Goal: Transaction & Acquisition: Purchase product/service

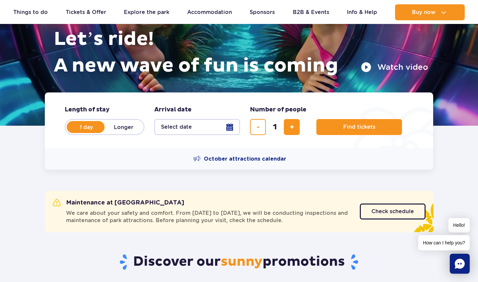
scroll to position [88, 0]
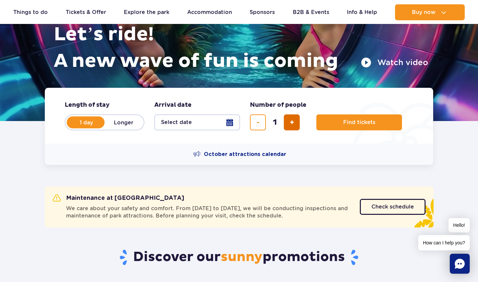
click at [297, 118] on button "add ticket" at bounding box center [292, 122] width 16 height 16
type input "3"
click at [195, 127] on button "Select date" at bounding box center [197, 122] width 86 height 16
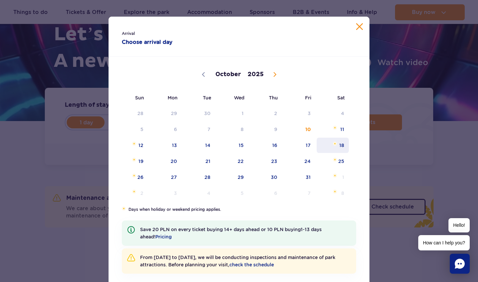
click at [329, 146] on span "18" at bounding box center [333, 144] width 34 height 15
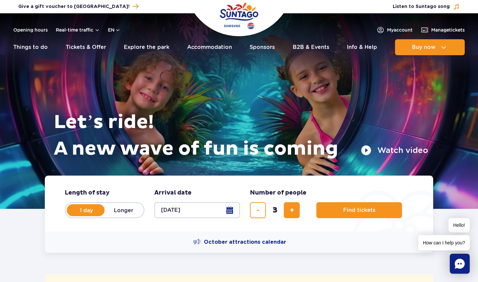
scroll to position [0, 0]
click at [335, 207] on button "Find tickets" at bounding box center [359, 210] width 86 height 16
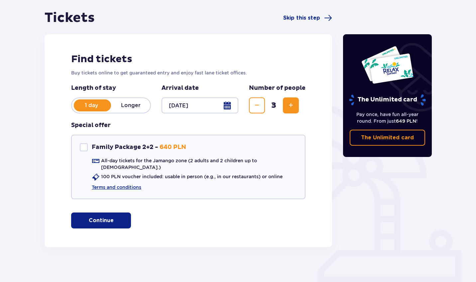
scroll to position [60, 0]
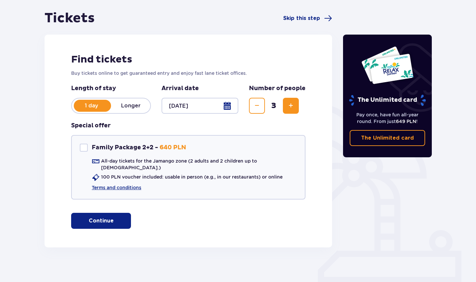
click at [108, 213] on button "Continue" at bounding box center [101, 221] width 60 height 16
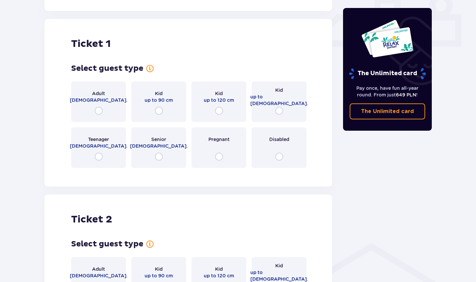
scroll to position [302, 0]
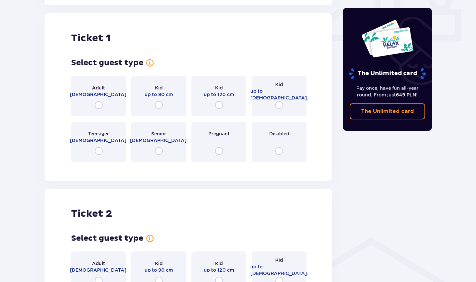
click at [97, 101] on input "radio" at bounding box center [99, 105] width 8 height 8
radio input "true"
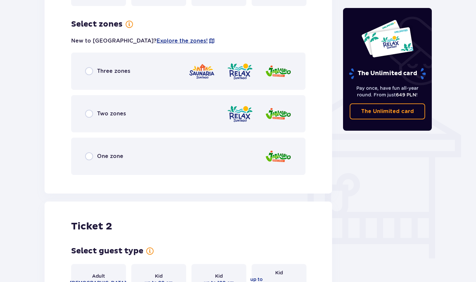
scroll to position [464, 0]
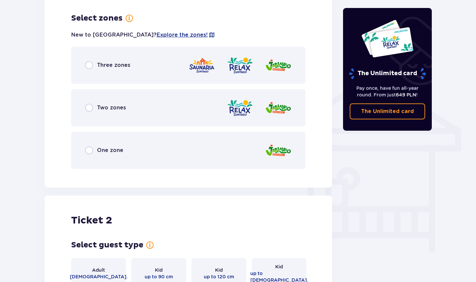
click at [89, 104] on input "radio" at bounding box center [89, 108] width 8 height 8
radio input "true"
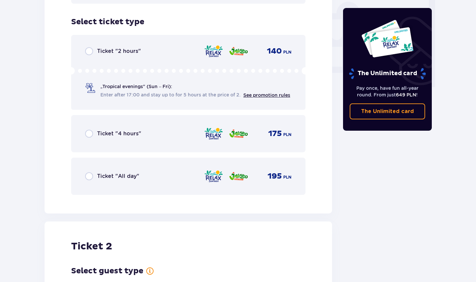
scroll to position [633, 0]
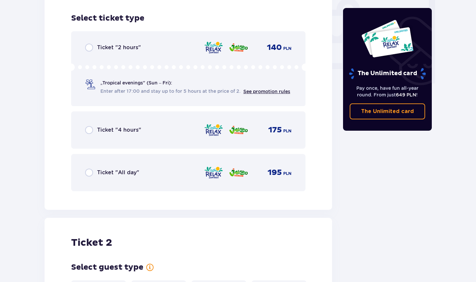
click at [88, 126] on input "radio" at bounding box center [89, 130] width 8 height 8
radio input "true"
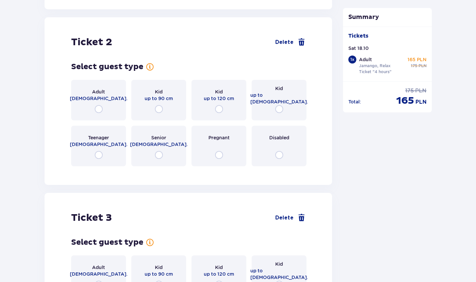
scroll to position [837, 0]
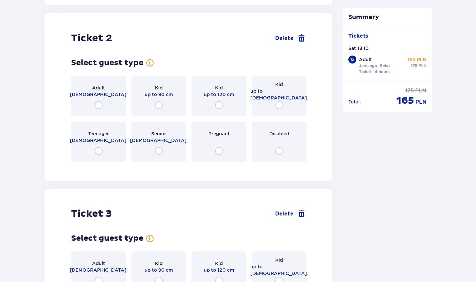
click at [101, 101] on input "radio" at bounding box center [99, 105] width 8 height 8
radio input "true"
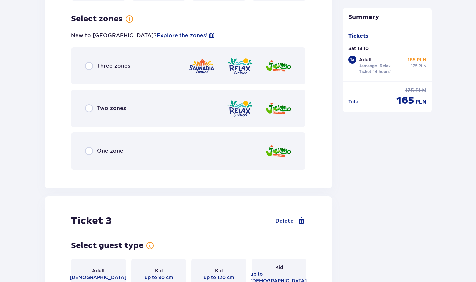
scroll to position [999, 0]
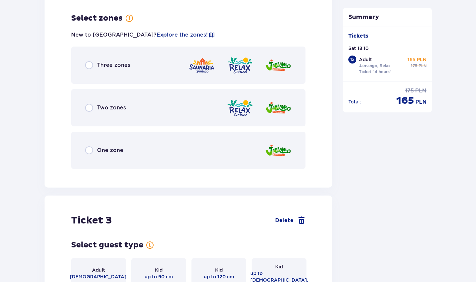
click at [91, 104] on input "radio" at bounding box center [89, 108] width 8 height 8
radio input "true"
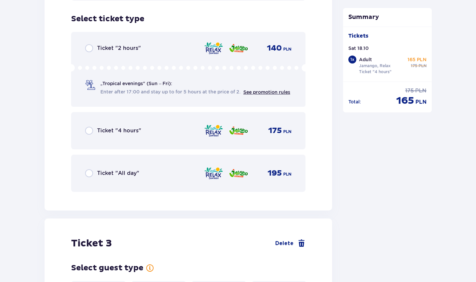
scroll to position [1168, 0]
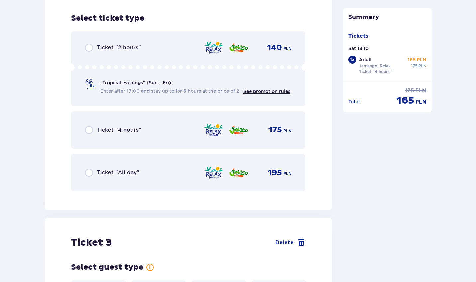
click at [87, 126] on input "radio" at bounding box center [89, 130] width 8 height 8
radio input "true"
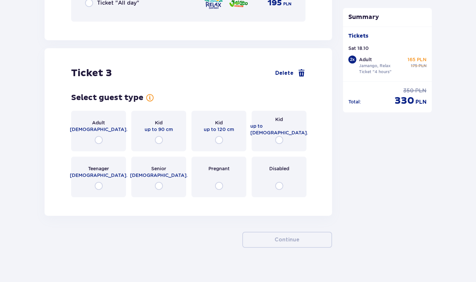
scroll to position [1338, 0]
click at [221, 135] on input "radio" at bounding box center [219, 139] width 8 height 8
radio input "true"
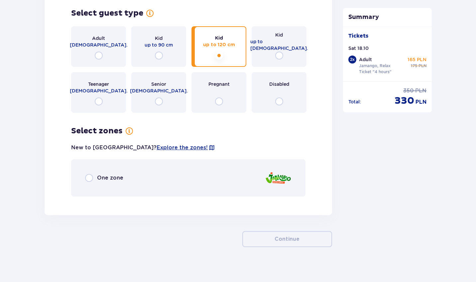
scroll to position [1421, 0]
click at [281, 52] on input "radio" at bounding box center [279, 56] width 8 height 8
radio input "true"
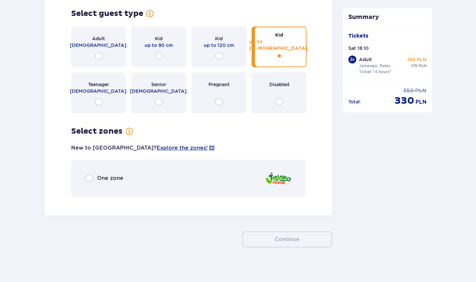
click at [92, 174] on input "radio" at bounding box center [89, 178] width 8 height 8
radio input "true"
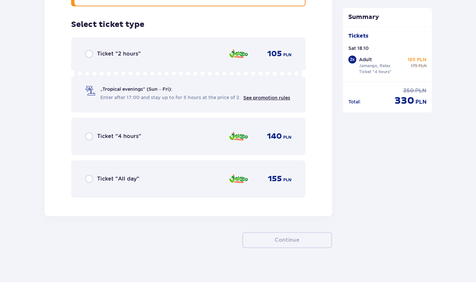
scroll to position [1612, 0]
click at [90, 132] on input "radio" at bounding box center [89, 136] width 8 height 8
radio input "true"
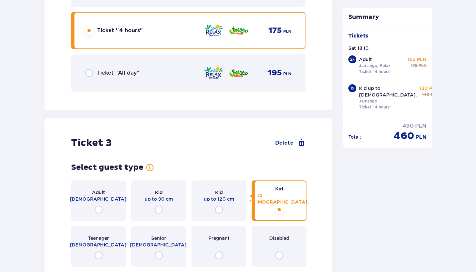
scroll to position [1267, 0]
click at [282, 139] on span "Delete" at bounding box center [284, 142] width 18 height 7
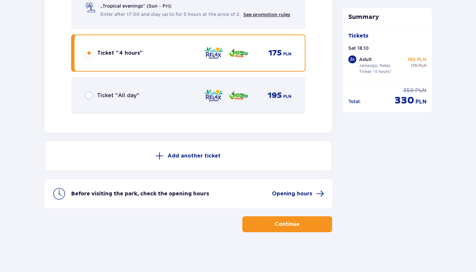
scroll to position [1159, 0]
click at [91, 96] on input "radio" at bounding box center [89, 96] width 8 height 8
radio input "true"
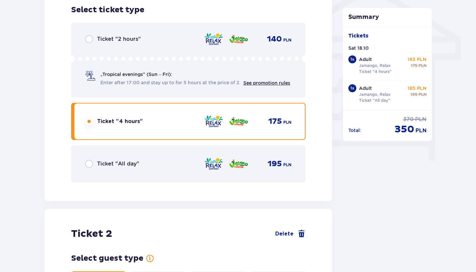
scroll to position [555, 0]
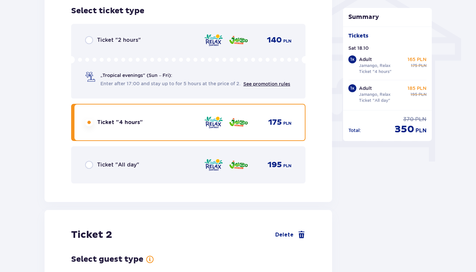
click at [89, 166] on input "radio" at bounding box center [89, 165] width 8 height 8
radio input "true"
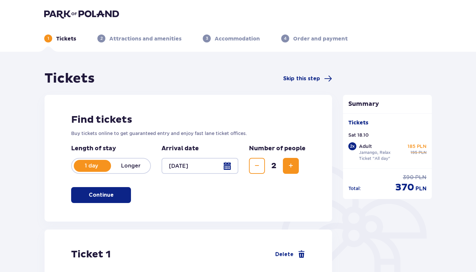
scroll to position [0, 0]
click at [70, 9] on header "1 Tickets 2 Attractions and amenities 3 Accommodation 4 Order and payment" at bounding box center [238, 26] width 476 height 52
click at [72, 15] on img at bounding box center [81, 13] width 75 height 9
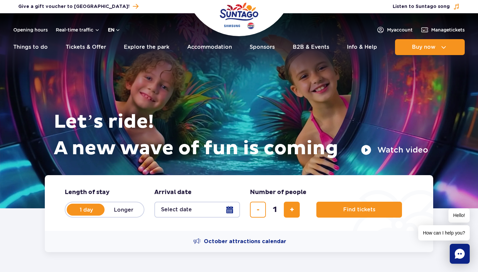
click at [118, 29] on button "en" at bounding box center [114, 30] width 13 height 7
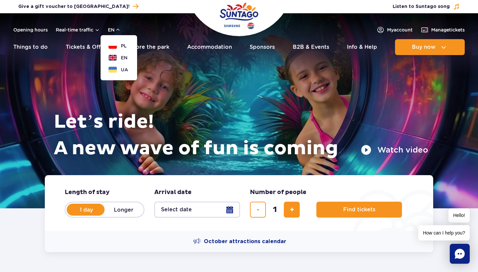
click at [169, 67] on div "Let’s ride! A new wave of fun is coming Watch video" at bounding box center [239, 102] width 379 height 145
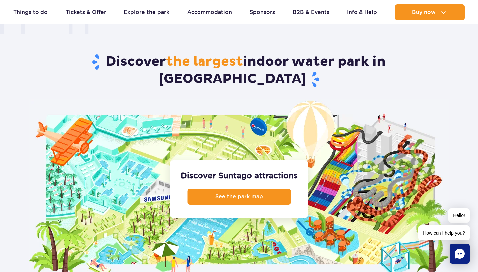
scroll to position [614, 0]
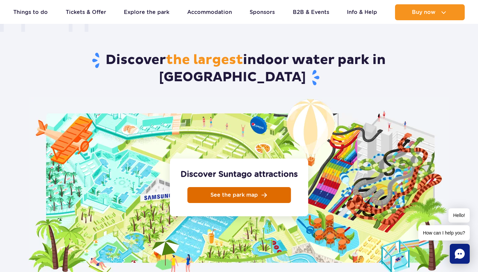
click at [223, 187] on link "See the park map" at bounding box center [239, 195] width 104 height 16
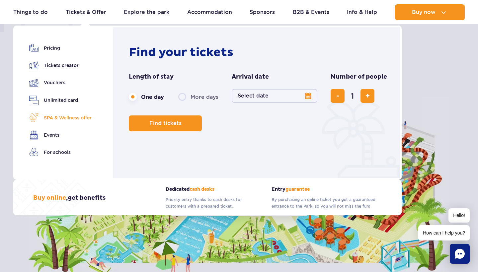
click at [62, 117] on link "SPA & Wellness offer" at bounding box center [60, 117] width 62 height 9
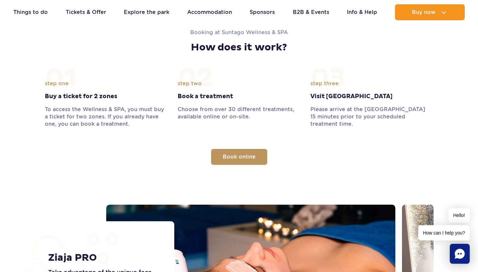
scroll to position [751, 0]
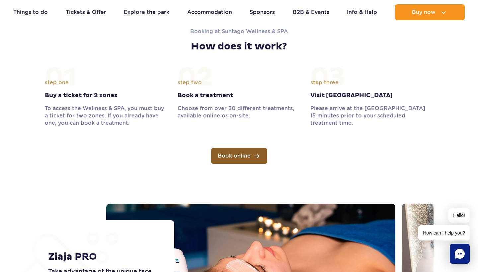
click at [228, 151] on link "Book online" at bounding box center [239, 156] width 56 height 16
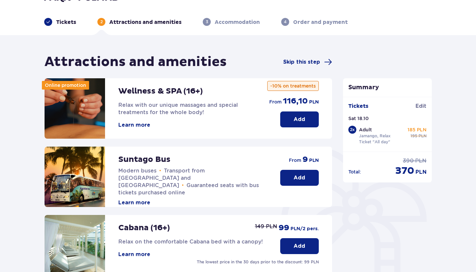
scroll to position [19, 0]
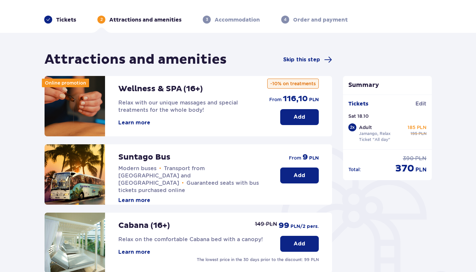
click at [304, 119] on p "Add" at bounding box center [299, 117] width 12 height 7
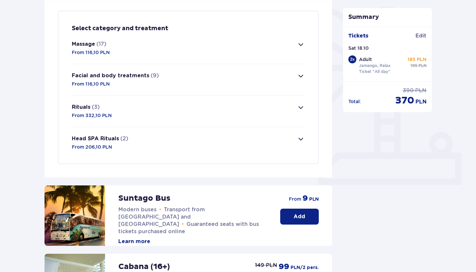
scroll to position [161, 0]
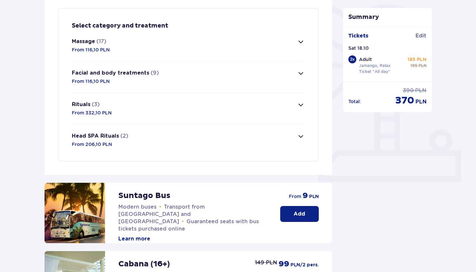
click at [303, 40] on span "button" at bounding box center [301, 42] width 8 height 8
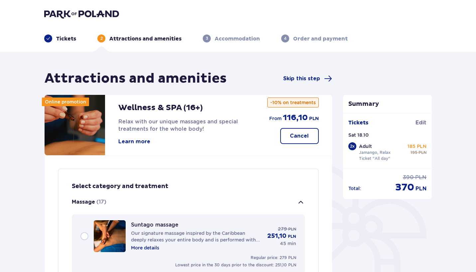
scroll to position [0, 0]
